Goal: Obtain resource: Download file/media

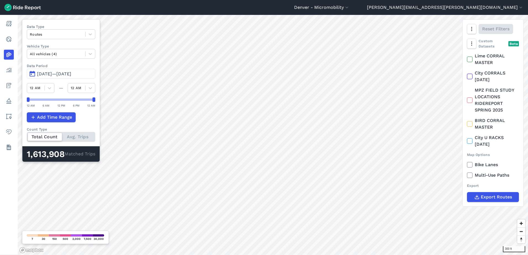
click at [60, 74] on span "[DATE]—[DATE]" at bounding box center [54, 73] width 34 height 5
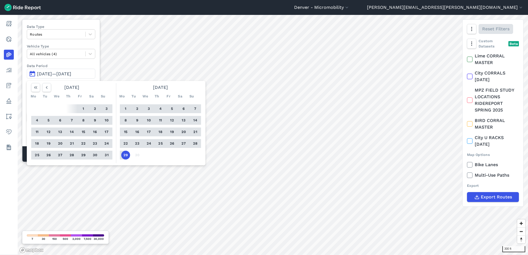
click at [51, 75] on span "[DATE]—[DATE]" at bounding box center [54, 73] width 34 height 5
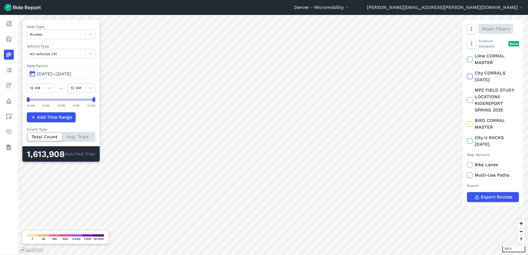
click at [52, 75] on span "[DATE]—[DATE]" at bounding box center [54, 73] width 34 height 5
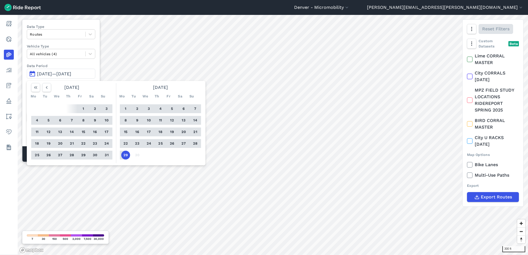
click at [105, 154] on button "31" at bounding box center [106, 155] width 9 height 9
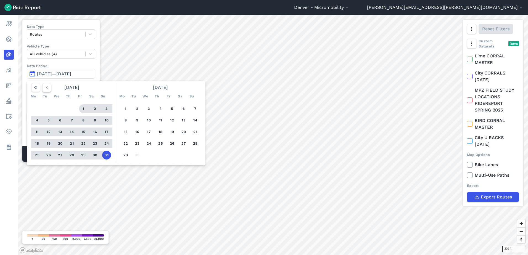
click at [45, 87] on icon "button" at bounding box center [47, 88] width 6 height 6
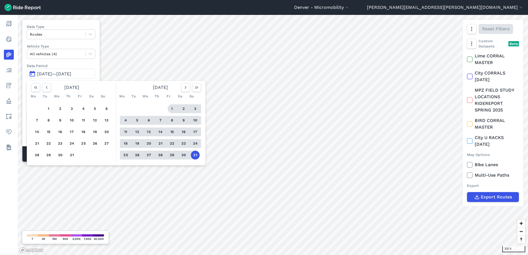
click at [170, 107] on button "1" at bounding box center [172, 108] width 9 height 9
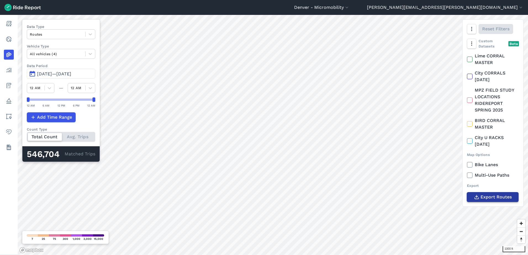
click at [487, 195] on span "Export Routes" at bounding box center [495, 197] width 31 height 7
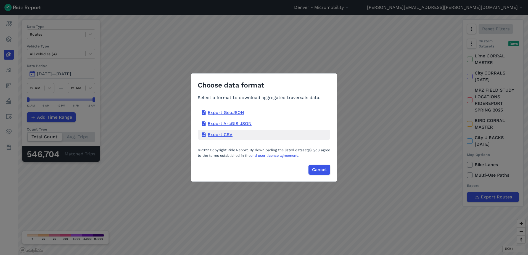
click at [215, 132] on div "Export CSV" at bounding box center [264, 135] width 133 height 10
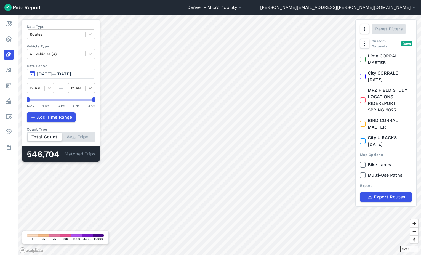
click at [91, 87] on div "500 ft Data Type Routes Vehicle Type All vehicles (4) Data Period Aug 1, 2025—[…" at bounding box center [220, 135] width 404 height 240
